Goal: Task Accomplishment & Management: Use online tool/utility

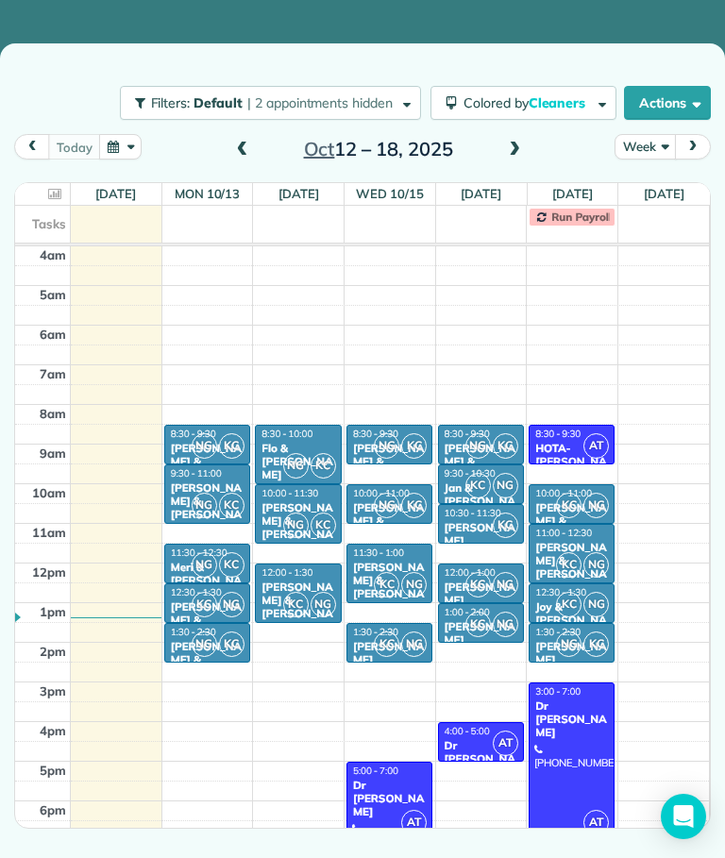
scroll to position [120, 0]
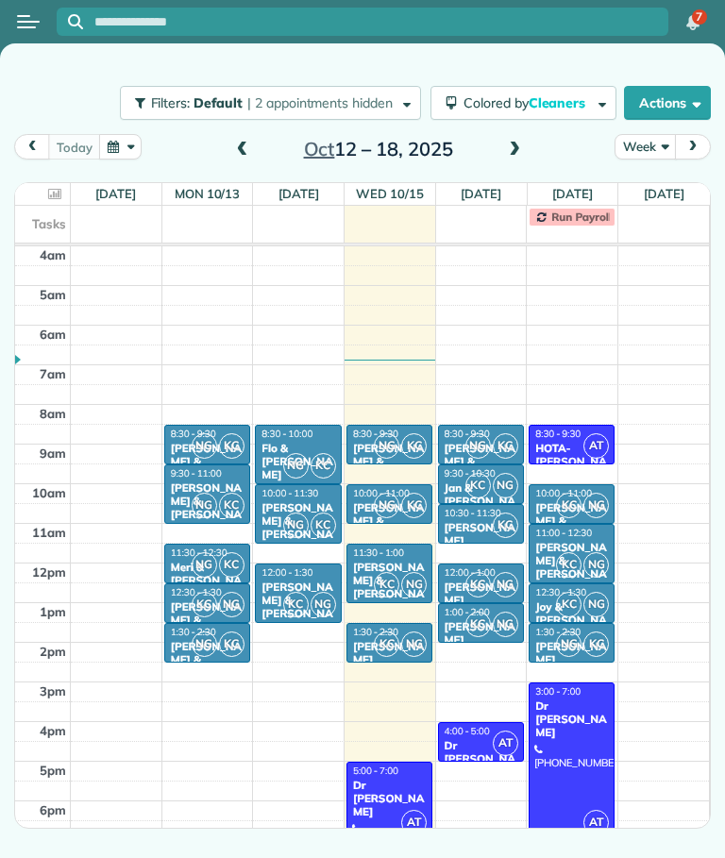
scroll to position [120, 0]
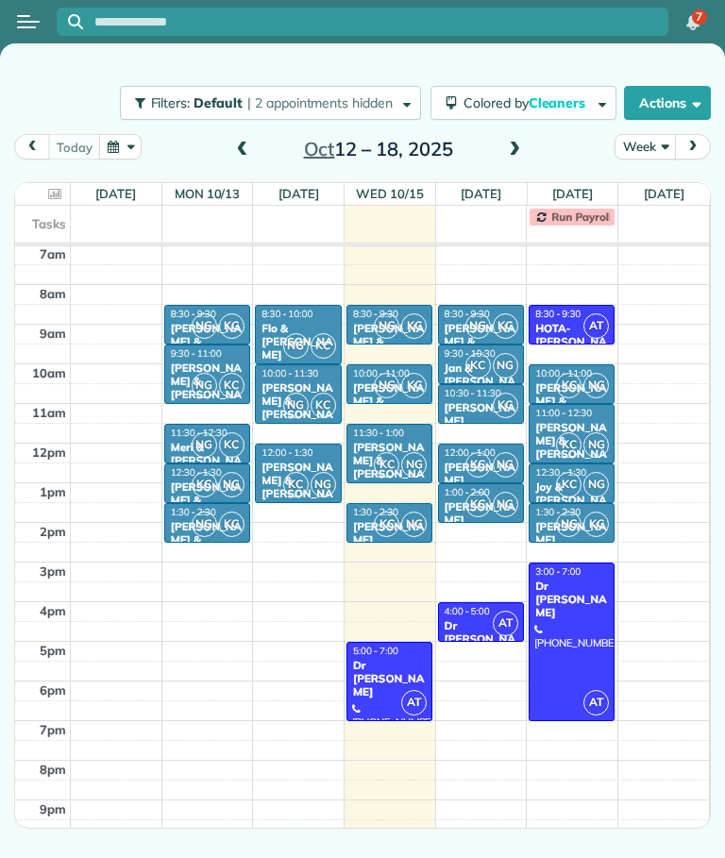
click at [50, 194] on icon at bounding box center [54, 194] width 13 height 12
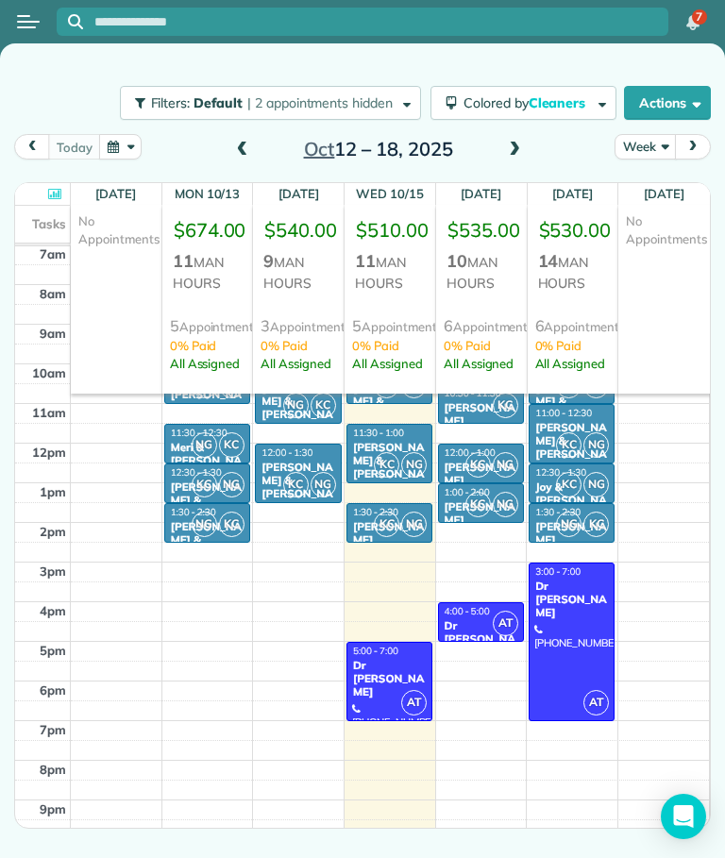
click at [57, 190] on icon at bounding box center [54, 194] width 13 height 12
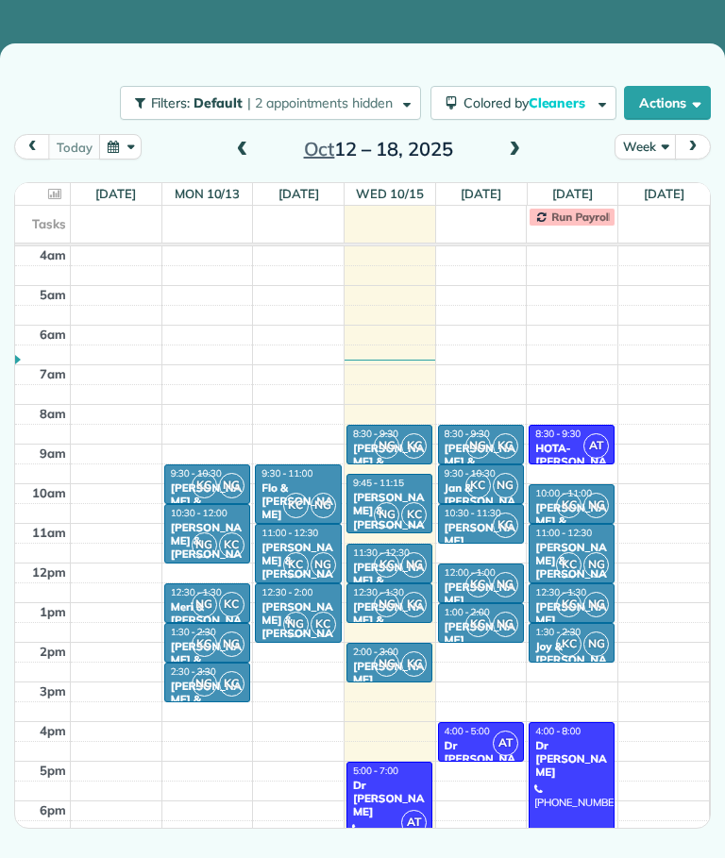
scroll to position [120, 0]
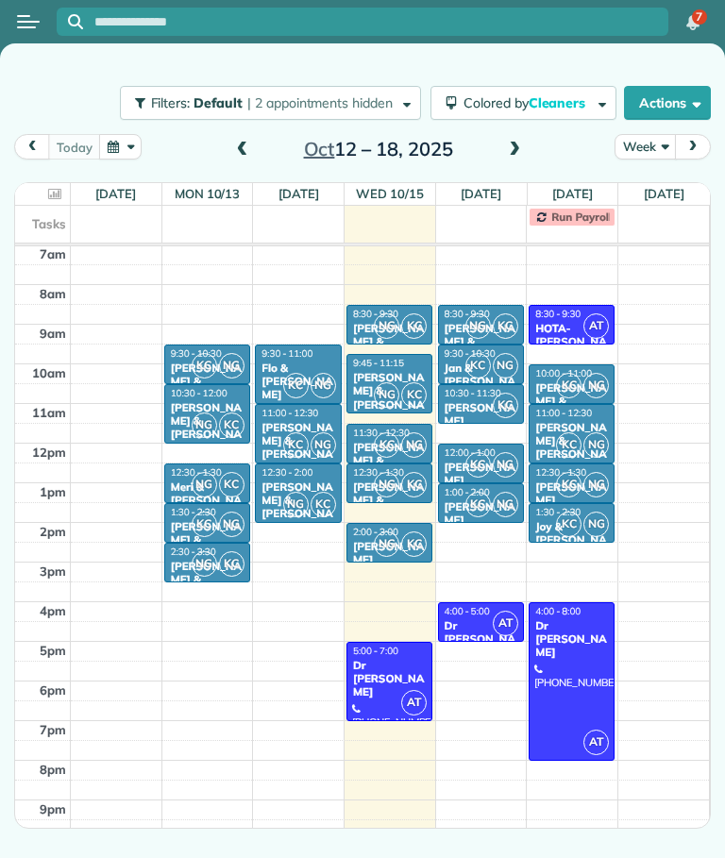
click at [57, 188] on icon at bounding box center [54, 194] width 13 height 12
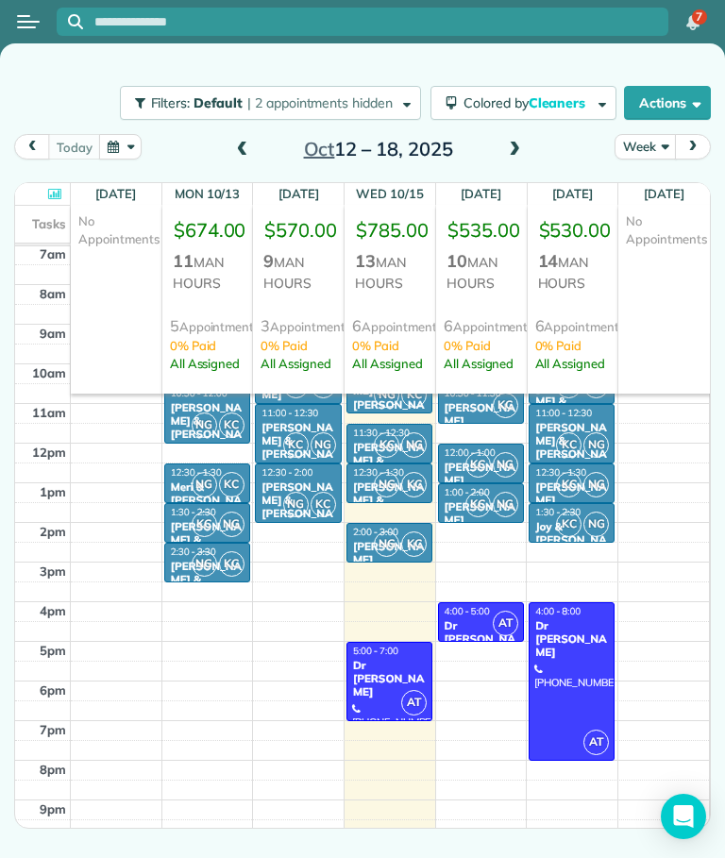
click at [52, 188] on icon at bounding box center [54, 194] width 13 height 12
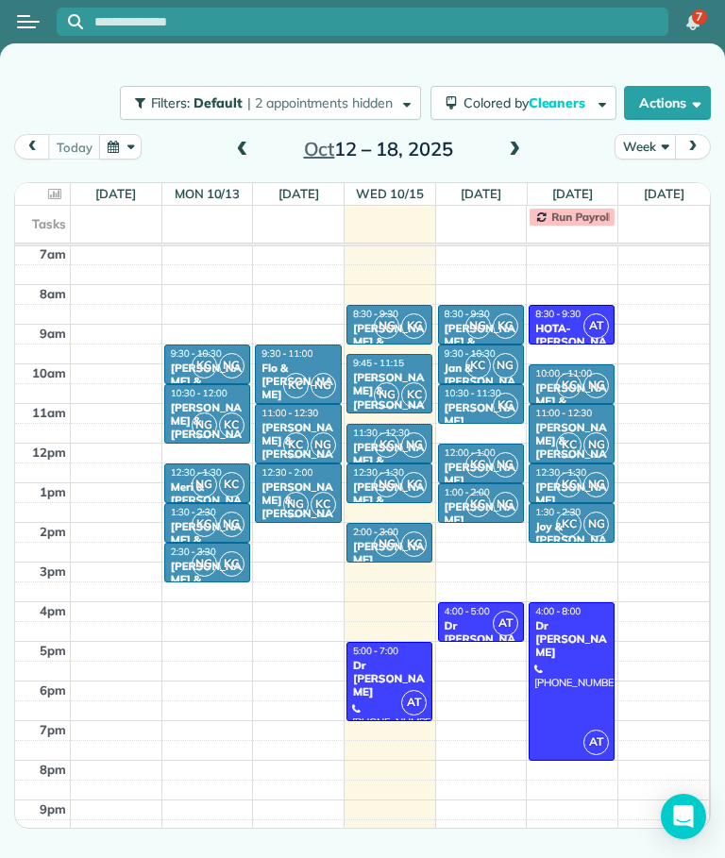
click at [48, 188] on icon at bounding box center [54, 194] width 13 height 12
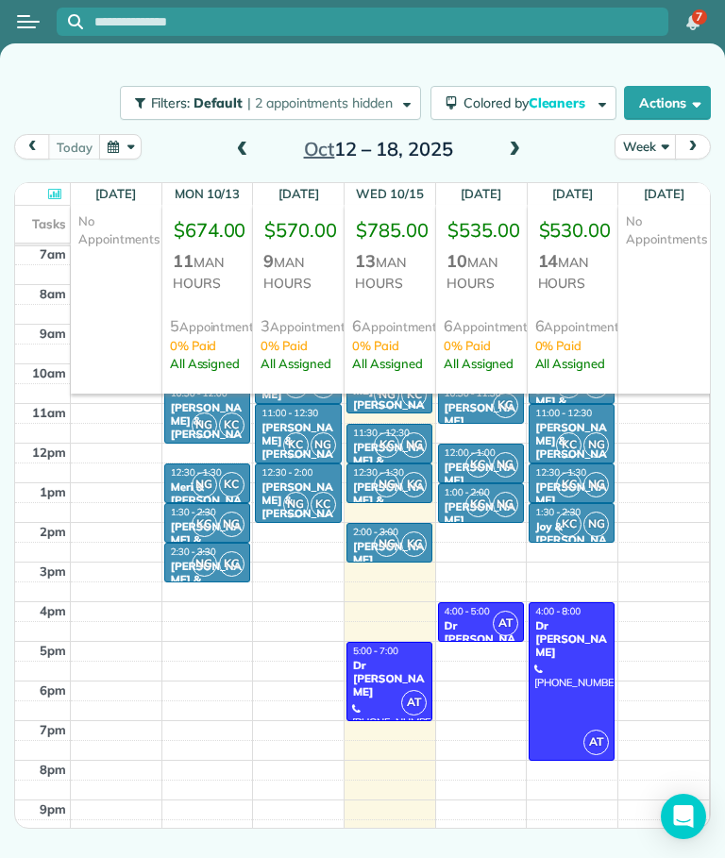
click at [54, 189] on icon at bounding box center [54, 194] width 13 height 12
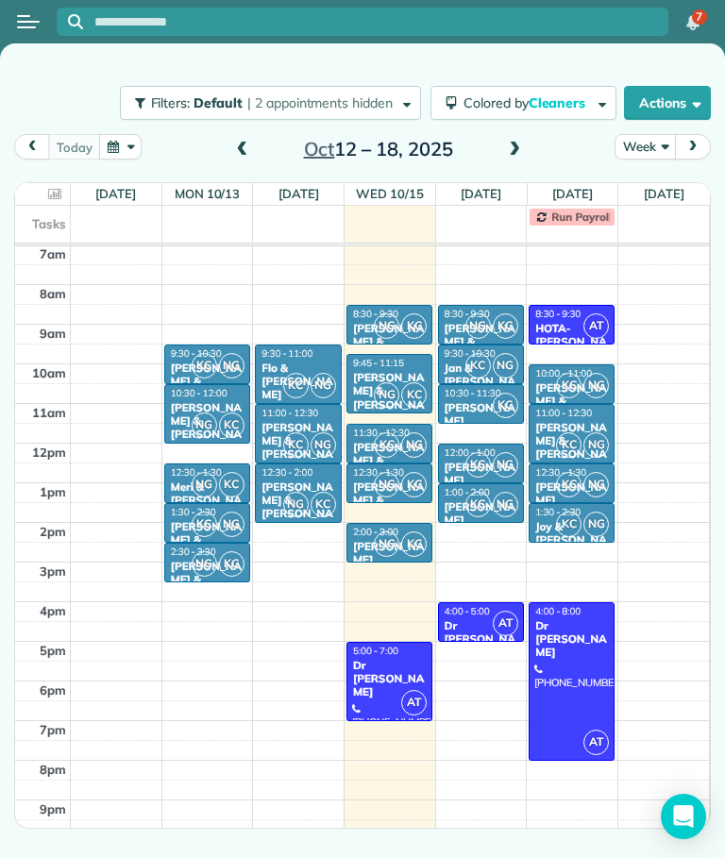
click at [504, 154] on span at bounding box center [514, 150] width 21 height 17
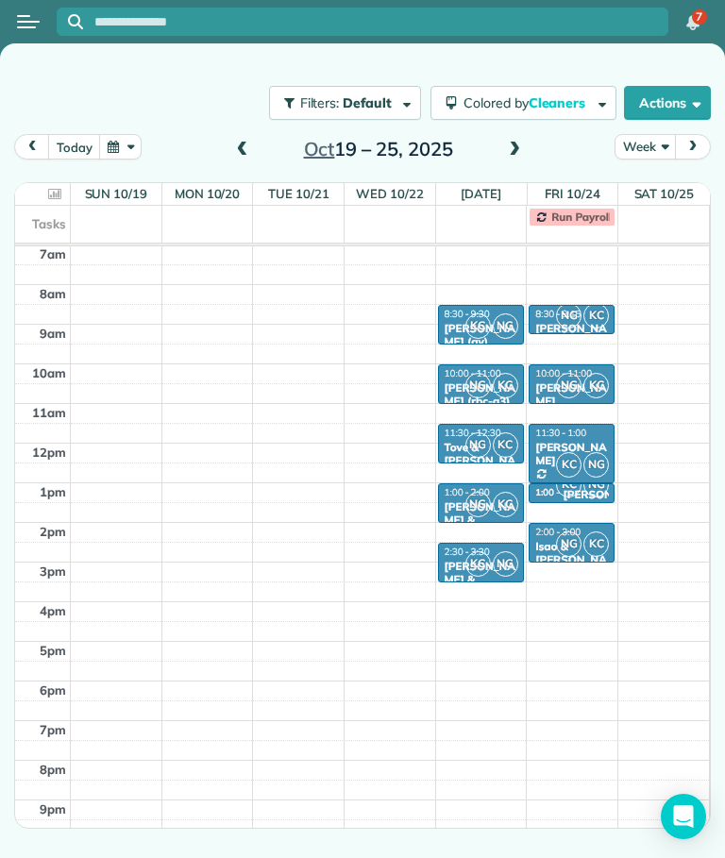
click at [55, 185] on div at bounding box center [42, 194] width 47 height 22
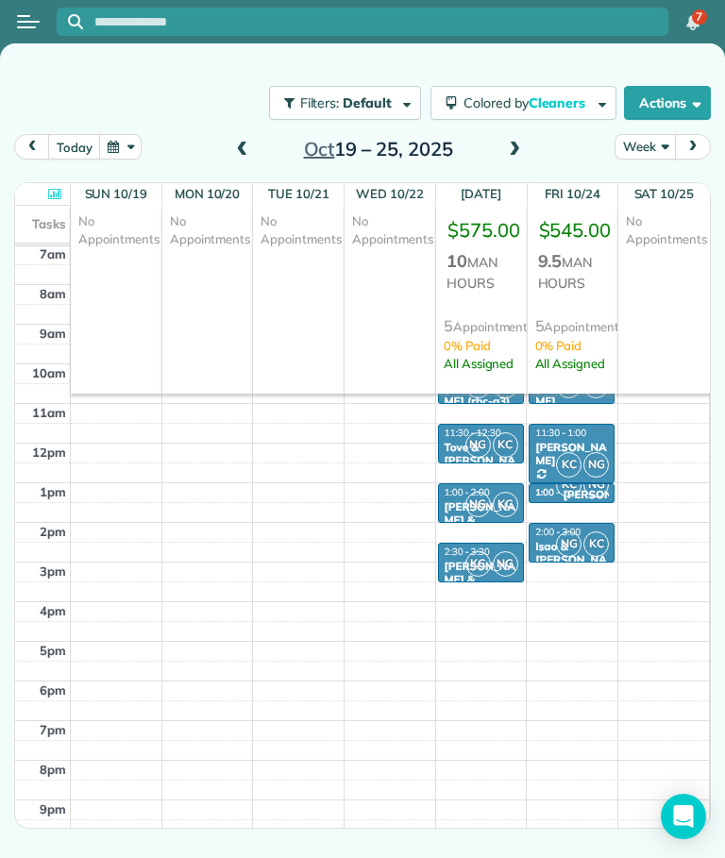
click at [57, 183] on div at bounding box center [42, 194] width 47 height 22
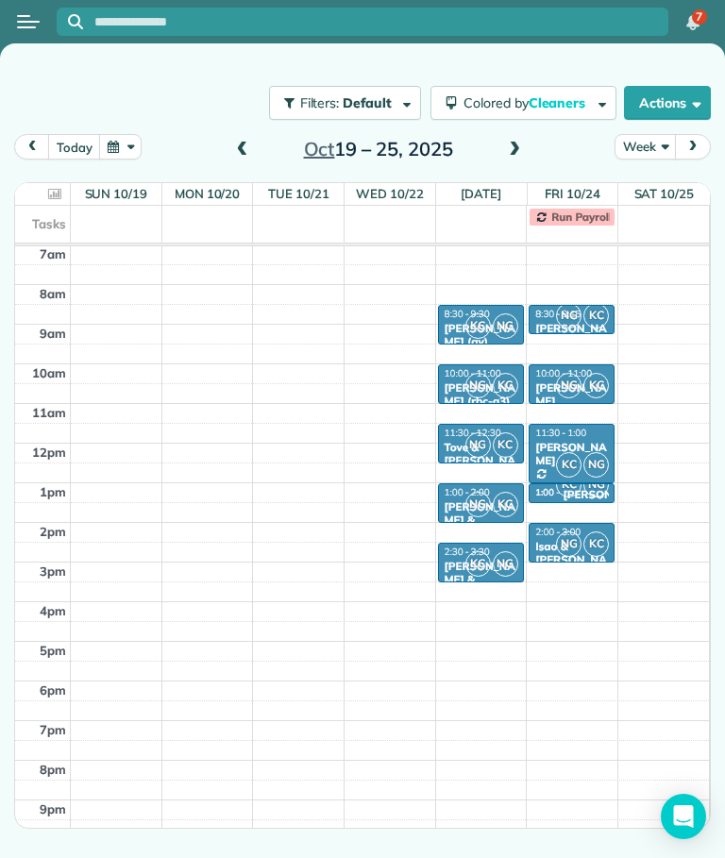
click at [235, 140] on span at bounding box center [242, 150] width 21 height 28
